Goal: Task Accomplishment & Management: Manage account settings

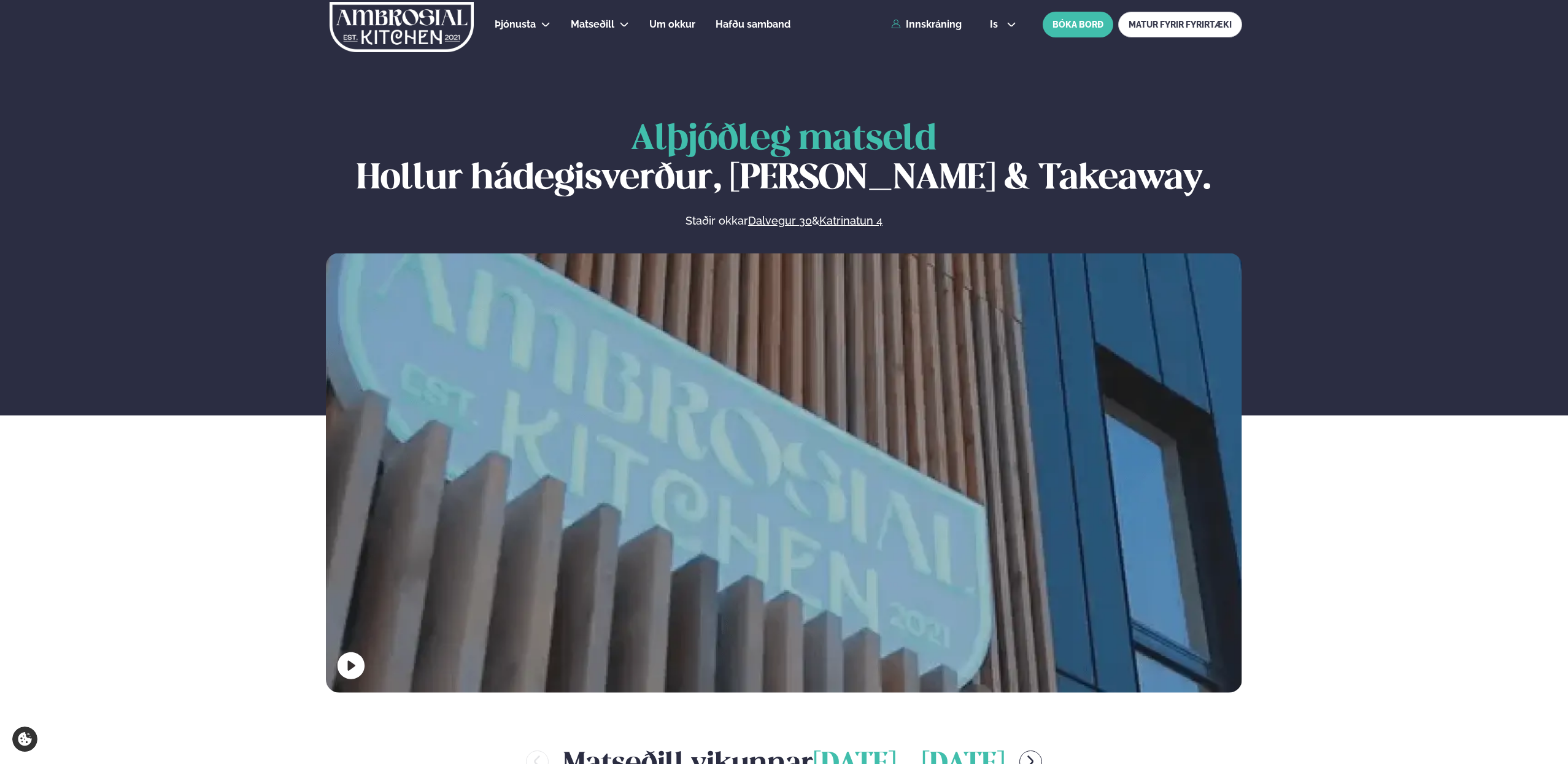
click at [998, 18] on div "is en is BÓKA BORÐ MATUR FYRIR FYRIRTÆKI" at bounding box center [1111, 24] width 262 height 26
click at [995, 26] on span "is" at bounding box center [996, 25] width 12 height 10
click at [1001, 46] on link "en" at bounding box center [1003, 47] width 46 height 25
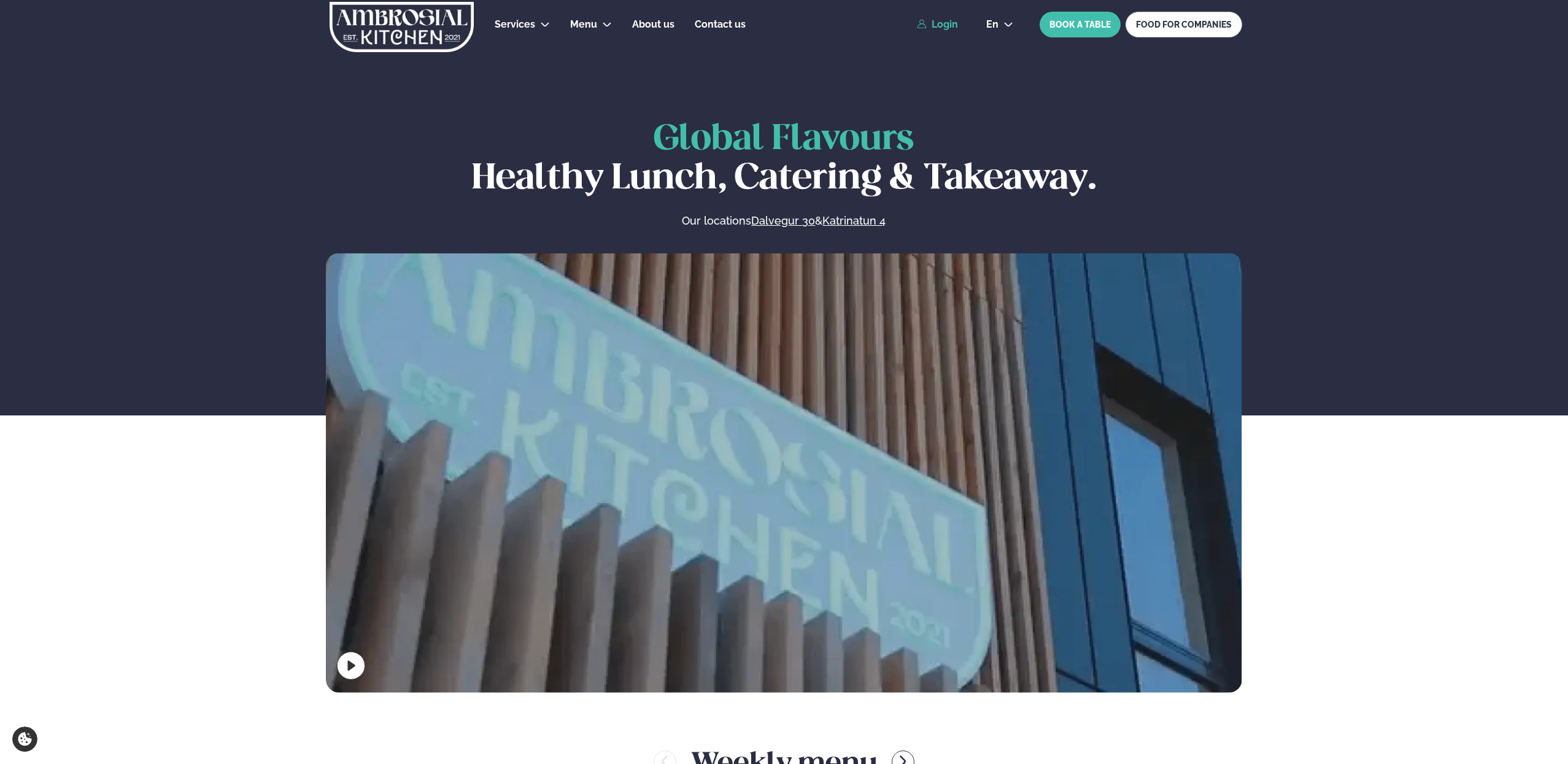
click at [938, 30] on link "Login" at bounding box center [937, 24] width 41 height 11
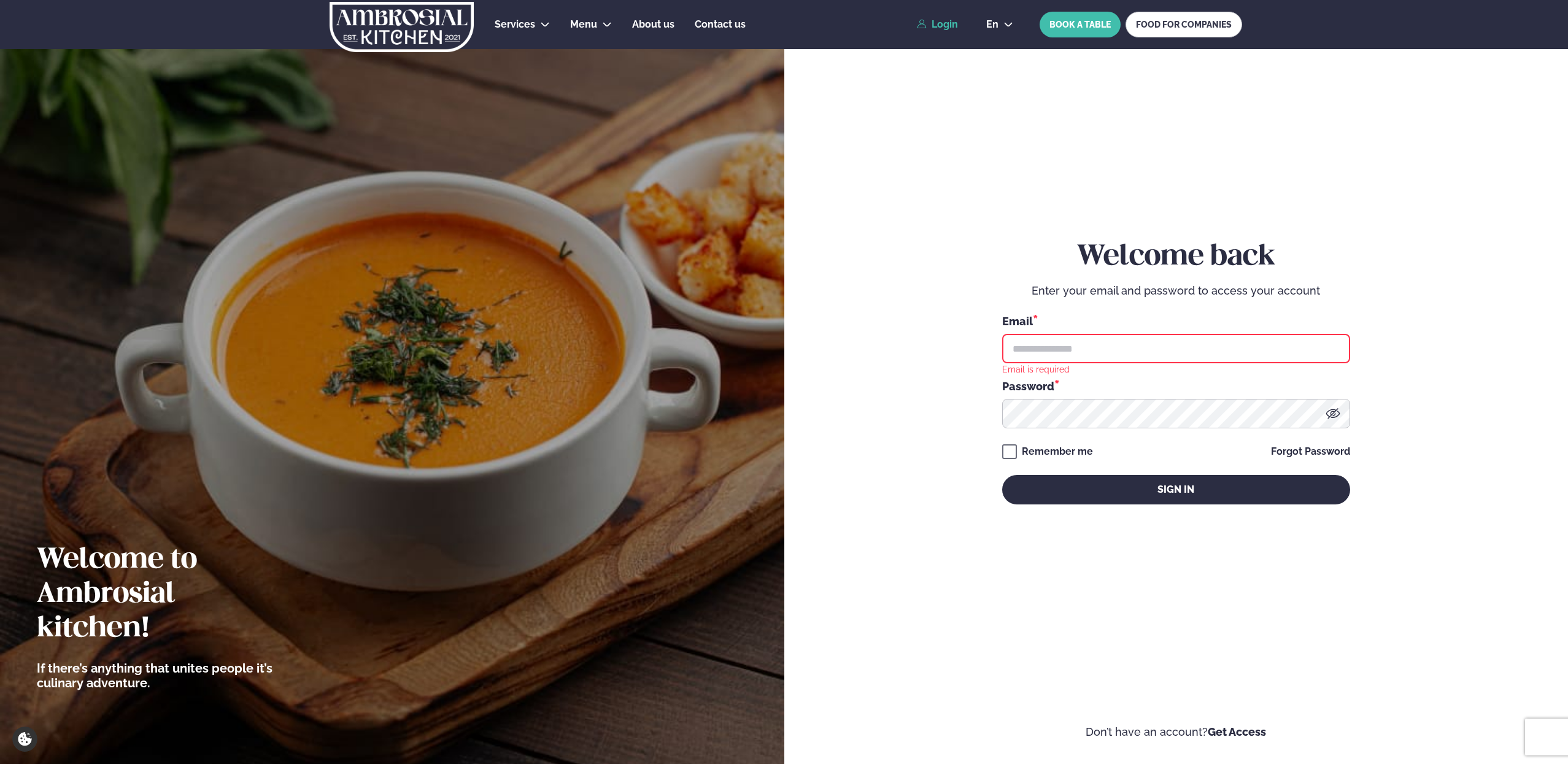
type input "**********"
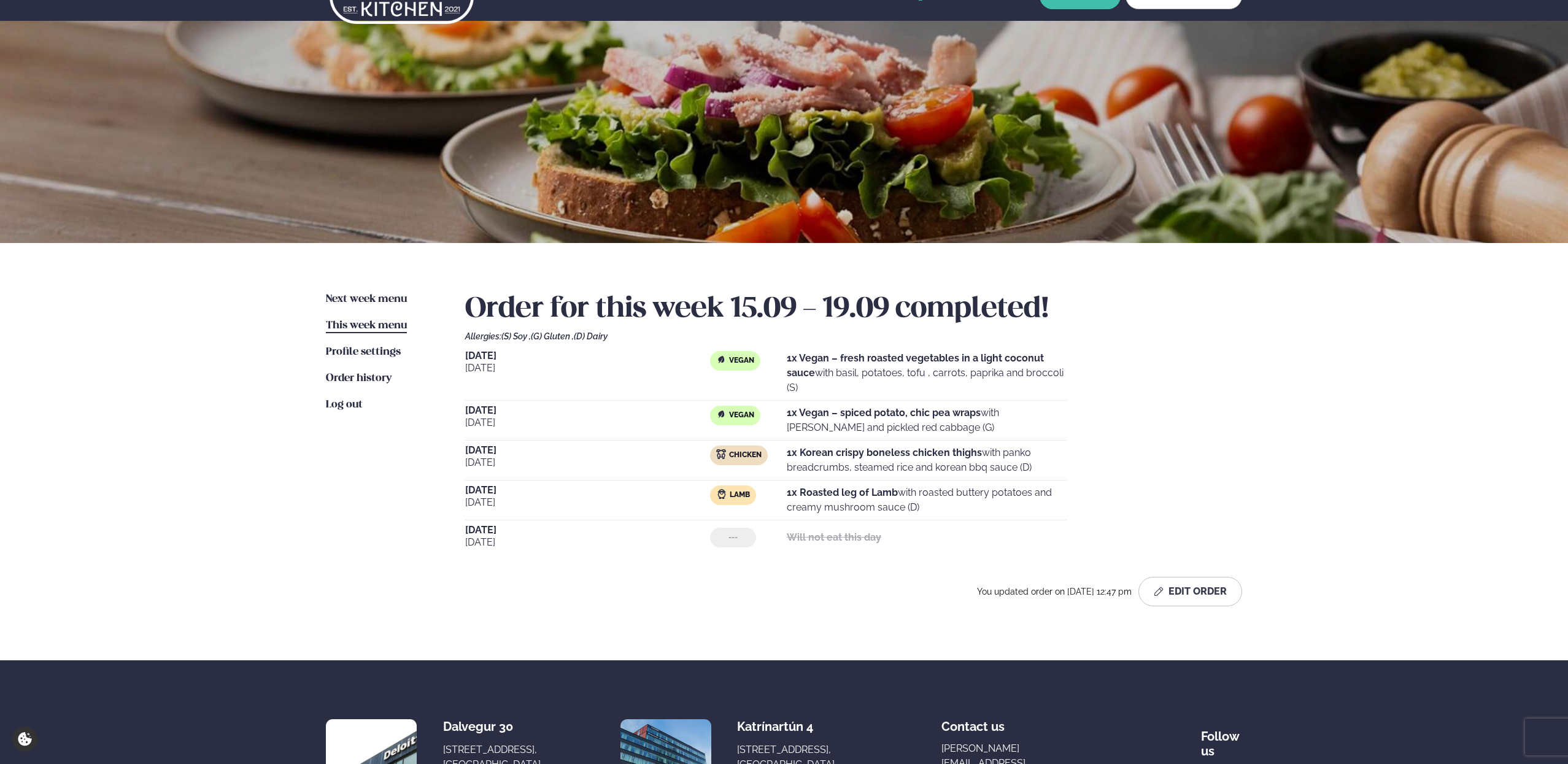
scroll to position [38, 0]
